Goal: Information Seeking & Learning: Learn about a topic

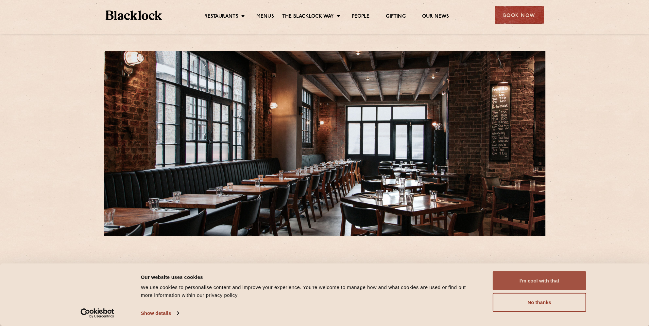
click at [551, 281] on button "I'm cool with that" at bounding box center [540, 280] width 94 height 19
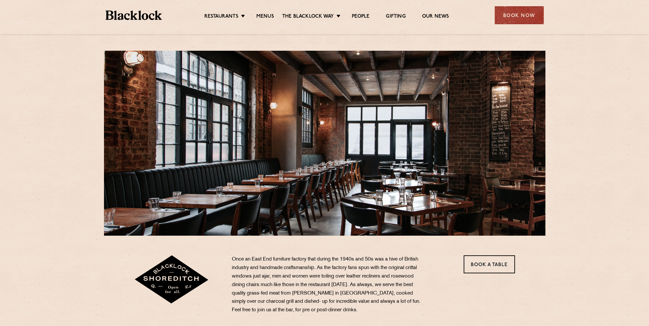
click at [254, 18] on li "Menus" at bounding box center [265, 16] width 34 height 7
click at [262, 18] on link "Menus" at bounding box center [265, 16] width 18 height 7
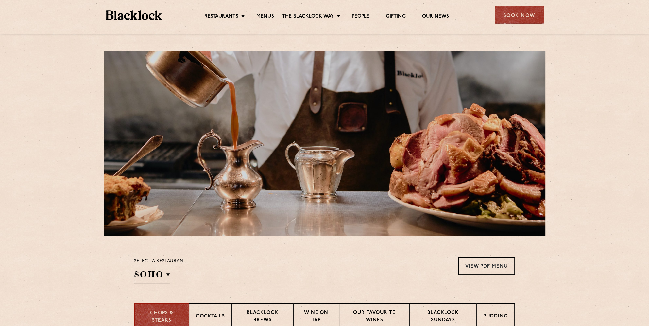
click at [387, 121] on div at bounding box center [324, 143] width 441 height 185
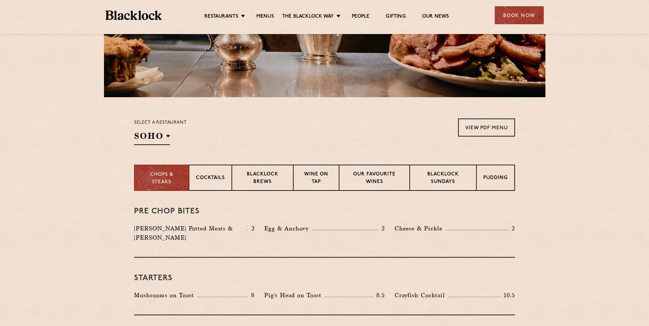
scroll to position [196, 0]
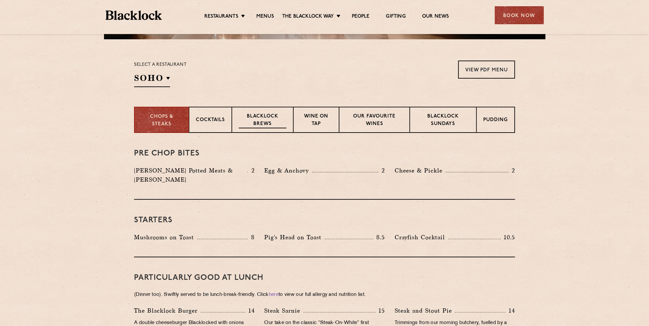
click at [257, 122] on p "Blacklock Brews" at bounding box center [263, 120] width 48 height 15
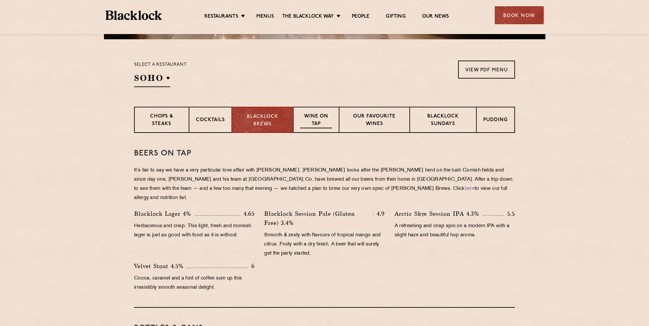
click at [319, 116] on p "Wine on Tap" at bounding box center [316, 120] width 32 height 15
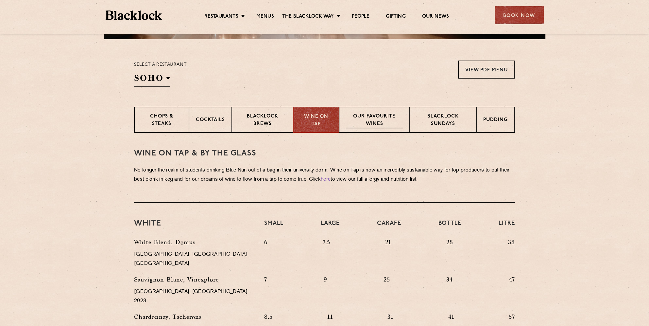
click at [377, 116] on p "Our favourite wines" at bounding box center [374, 120] width 57 height 15
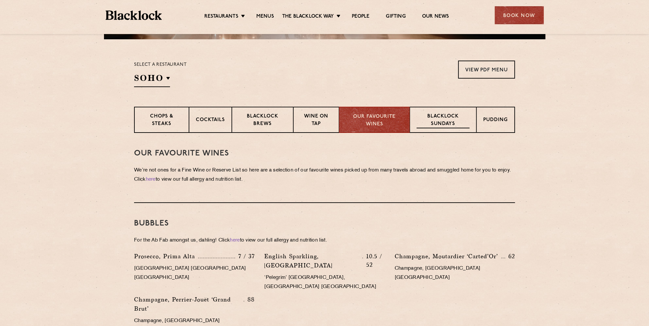
click at [437, 121] on p "Blacklock Sundays" at bounding box center [443, 120] width 53 height 15
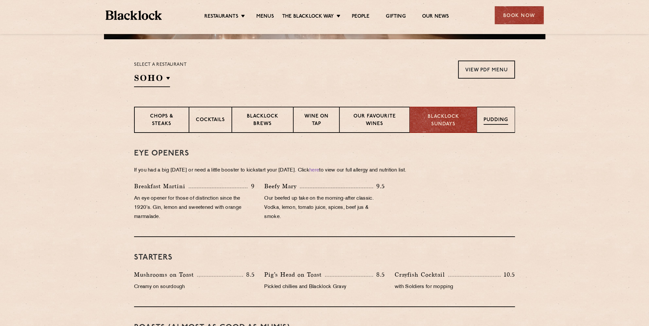
click at [503, 123] on p "Pudding" at bounding box center [496, 120] width 25 height 8
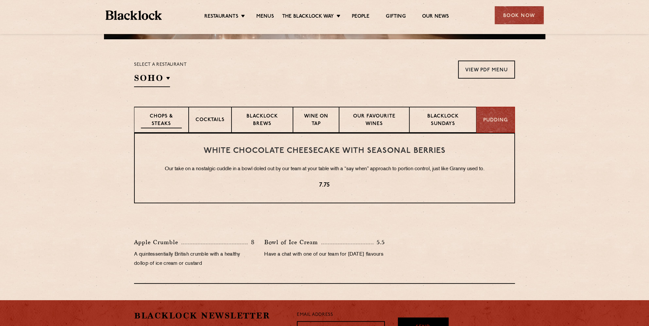
click at [155, 125] on p "Chops & Steaks" at bounding box center [161, 120] width 41 height 15
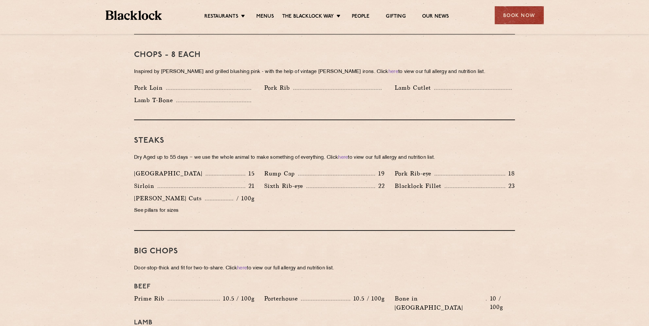
scroll to position [523, 0]
click at [348, 155] on link "here" at bounding box center [343, 157] width 10 height 5
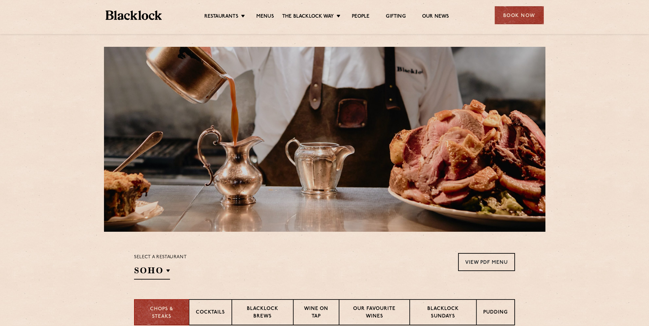
scroll to position [0, 0]
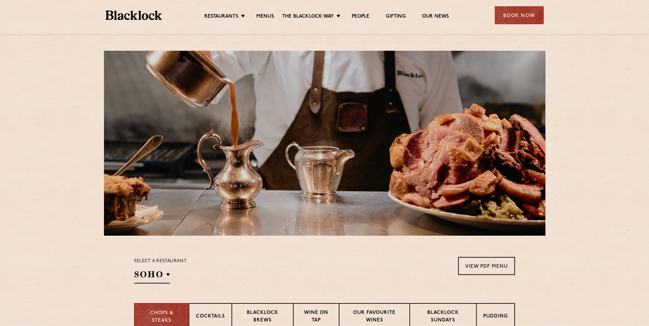
click at [300, 133] on div at bounding box center [324, 143] width 441 height 185
